Goal: Task Accomplishment & Management: Manage account settings

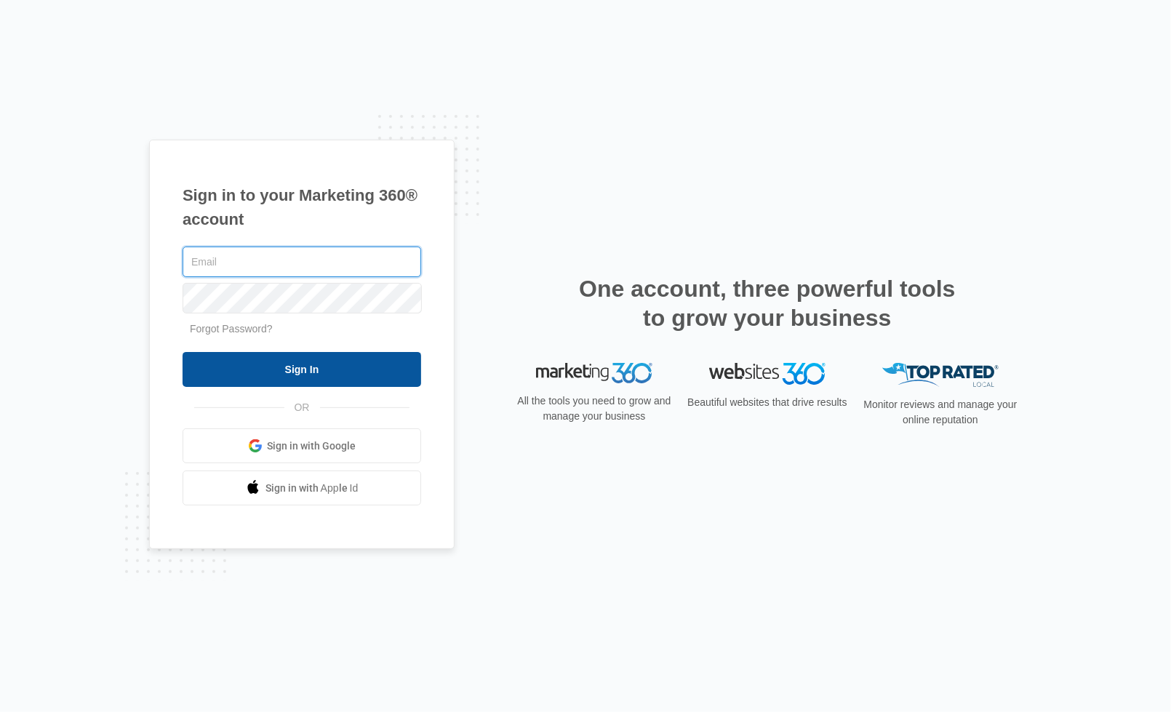
type input "[PERSON_NAME][EMAIL_ADDRESS][DOMAIN_NAME]"
click at [279, 355] on input "Sign In" at bounding box center [302, 369] width 239 height 35
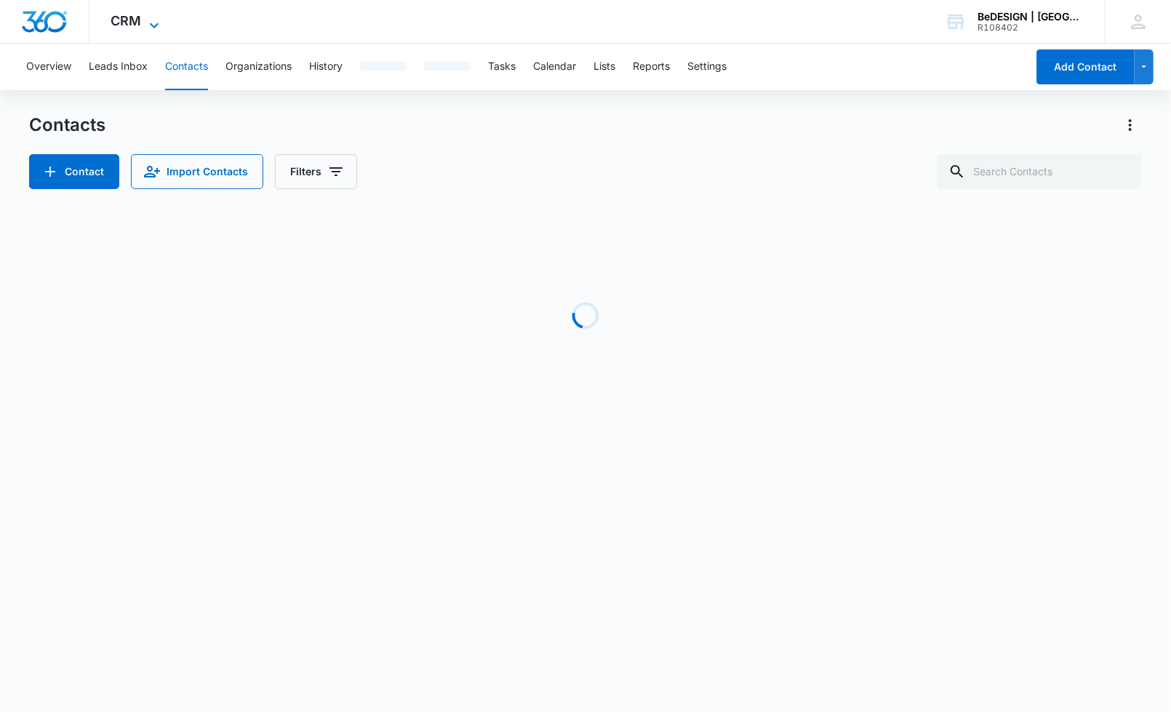
click at [125, 25] on span "CRM" at bounding box center [126, 20] width 31 height 15
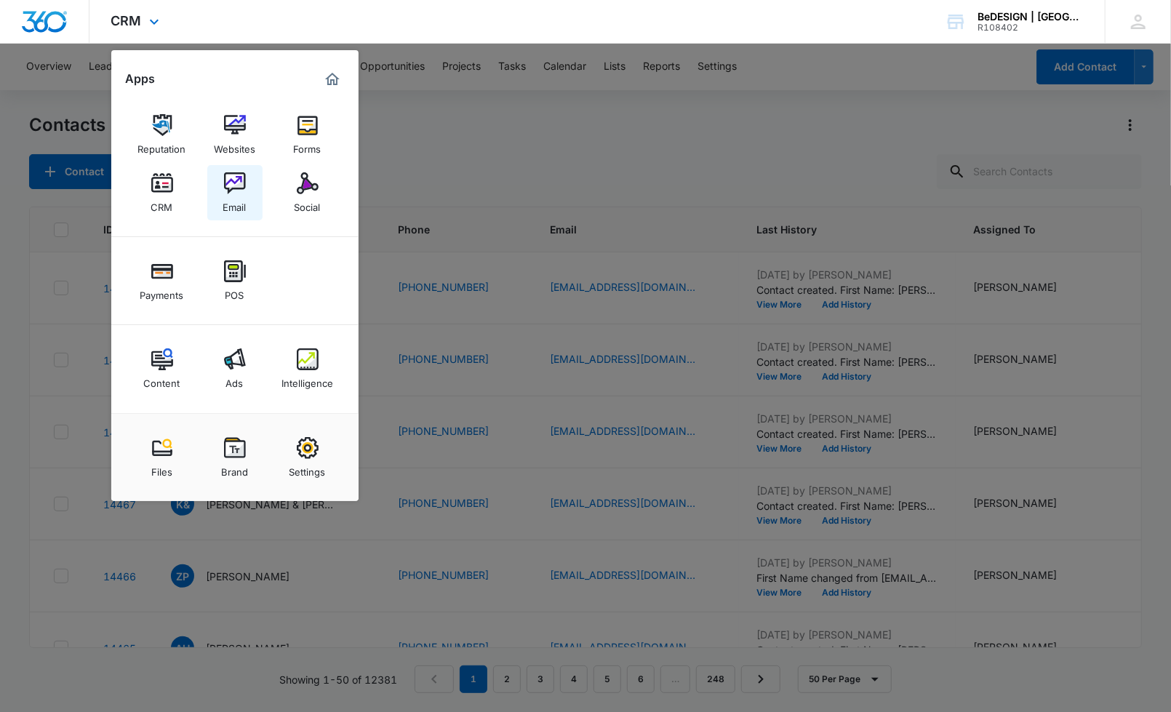
click at [233, 183] on img at bounding box center [235, 183] width 22 height 22
